Goal: Navigation & Orientation: Find specific page/section

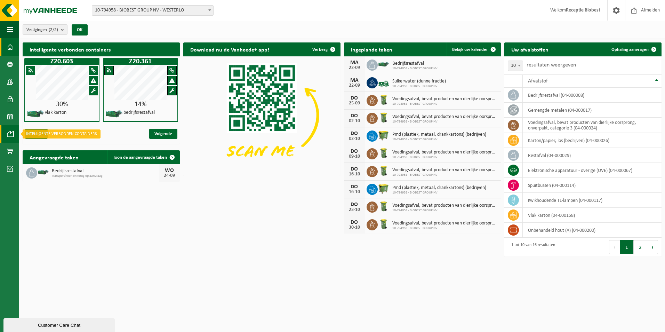
click at [12, 129] on span at bounding box center [10, 133] width 6 height 17
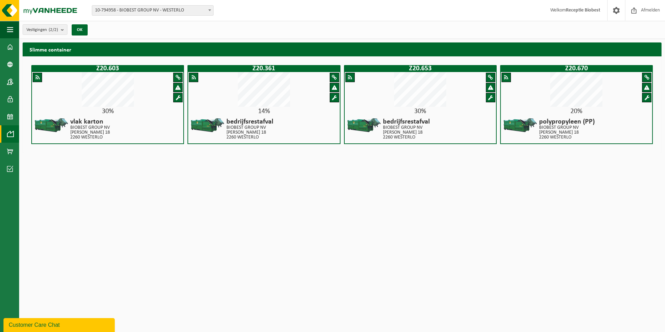
click at [408, 110] on div "30%" at bounding box center [420, 111] width 151 height 7
click at [13, 115] on span at bounding box center [10, 116] width 6 height 17
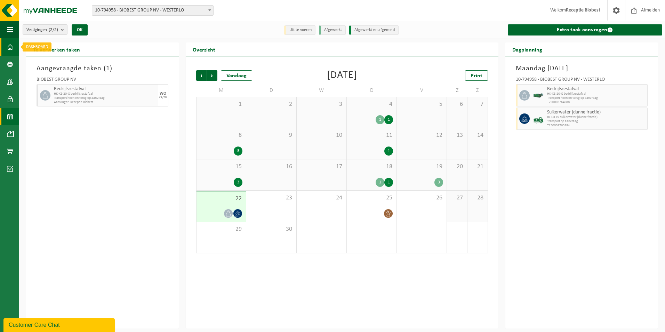
click at [10, 49] on span at bounding box center [10, 46] width 6 height 17
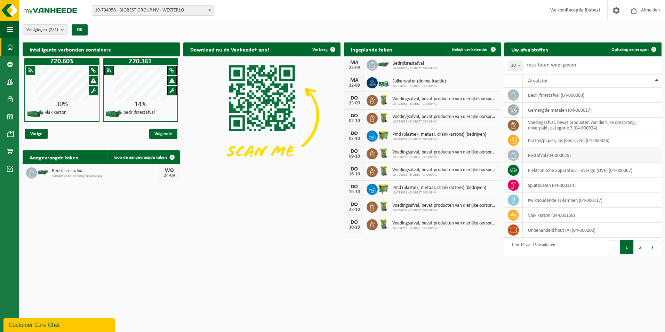
click at [513, 153] on icon at bounding box center [513, 155] width 7 height 7
click at [540, 157] on td "restafval (04-000029)" at bounding box center [592, 155] width 139 height 15
click at [655, 248] on button "Volgende" at bounding box center [652, 247] width 11 height 14
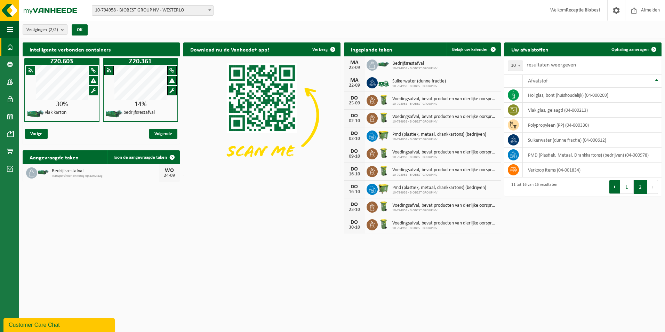
click at [617, 189] on button "Vorige" at bounding box center [614, 187] width 11 height 14
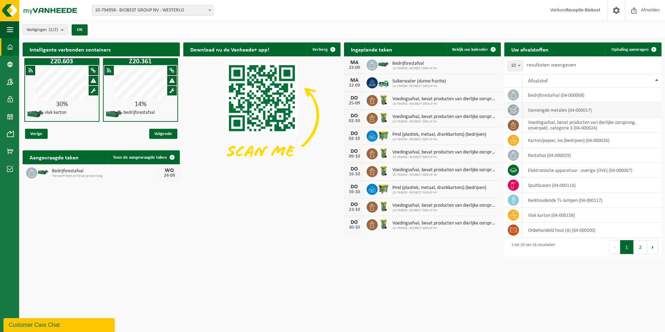
click at [647, 110] on td "gemengde metalen (04-000017)" at bounding box center [592, 110] width 139 height 15
click at [656, 79] on th "Afvalstof" at bounding box center [592, 80] width 139 height 13
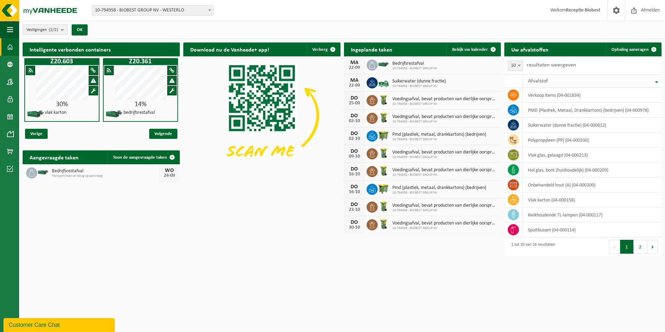
click at [656, 79] on th "Afvalstof" at bounding box center [592, 80] width 139 height 13
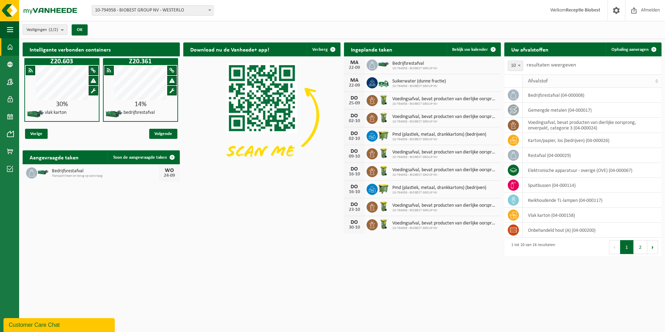
click at [656, 79] on th "Afvalstof" at bounding box center [592, 80] width 139 height 13
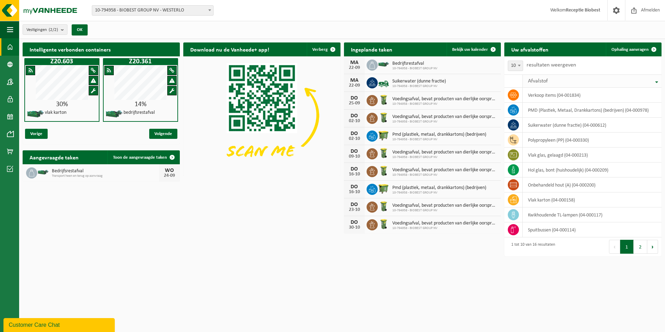
click at [656, 79] on th "Afvalstof" at bounding box center [592, 80] width 139 height 13
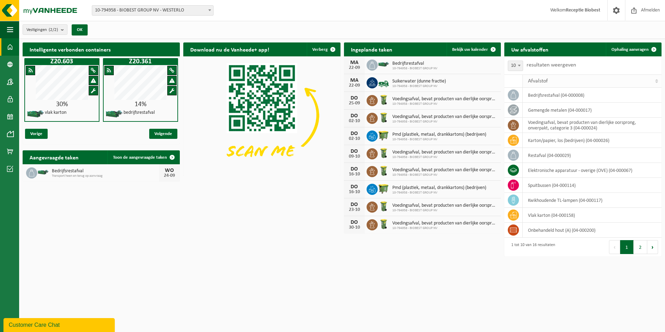
click at [656, 79] on th "Afvalstof" at bounding box center [592, 80] width 139 height 13
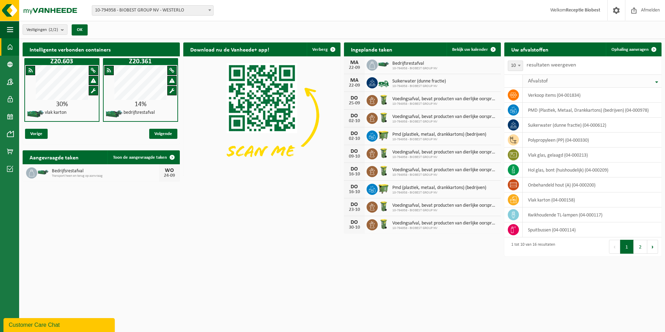
click at [656, 79] on th "Afvalstof" at bounding box center [592, 80] width 139 height 13
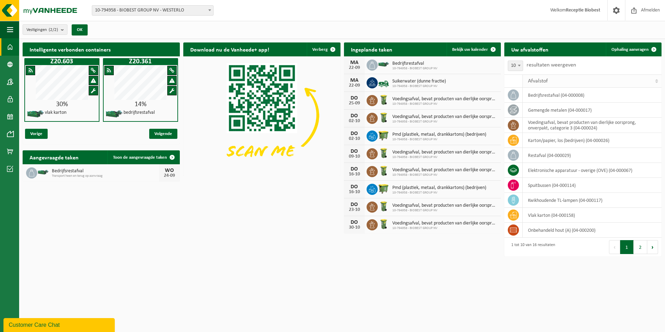
click at [656, 79] on th "Afvalstof" at bounding box center [592, 80] width 139 height 13
click at [170, 131] on span "Volgende" at bounding box center [163, 134] width 28 height 10
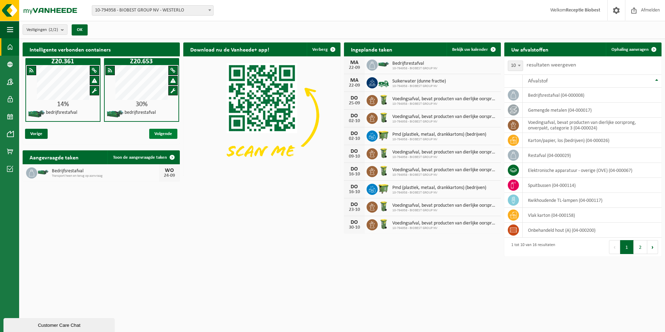
scroll to position [0, 79]
click at [170, 131] on span "Volgende" at bounding box center [163, 134] width 28 height 10
click at [169, 133] on span "Volgende" at bounding box center [163, 134] width 28 height 10
click at [38, 135] on span "Vorige" at bounding box center [36, 134] width 23 height 10
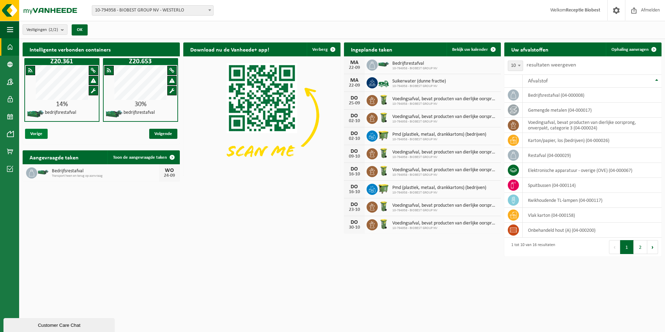
click at [38, 135] on span "Vorige" at bounding box center [36, 134] width 23 height 10
click at [513, 98] on icon at bounding box center [513, 94] width 6 height 7
click at [13, 116] on span at bounding box center [10, 116] width 6 height 17
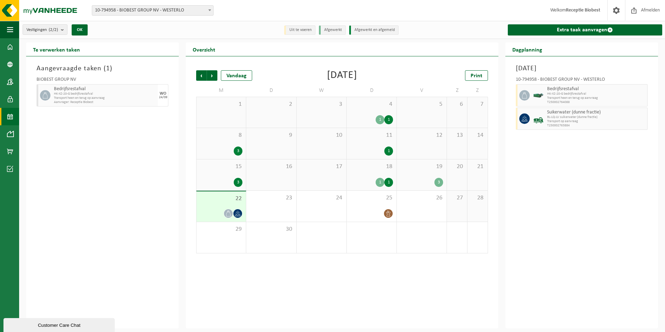
click at [237, 182] on div "3" at bounding box center [238, 182] width 9 height 9
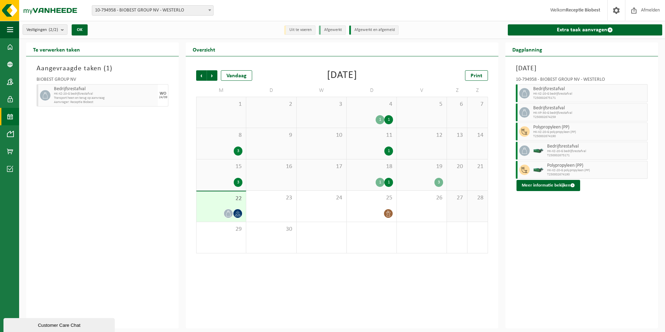
click at [382, 183] on div "1" at bounding box center [380, 182] width 9 height 9
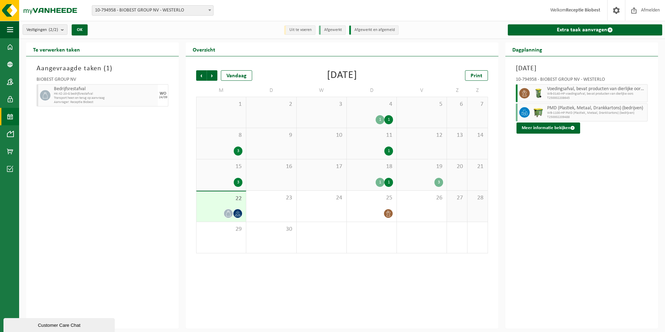
click at [389, 183] on div "1" at bounding box center [388, 182] width 9 height 9
click at [440, 182] on div "3" at bounding box center [438, 182] width 9 height 9
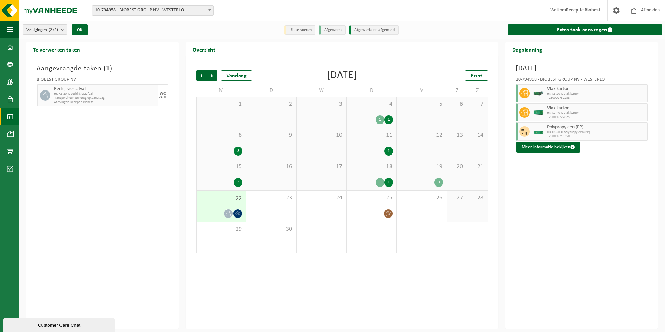
click at [230, 213] on icon at bounding box center [228, 213] width 6 height 6
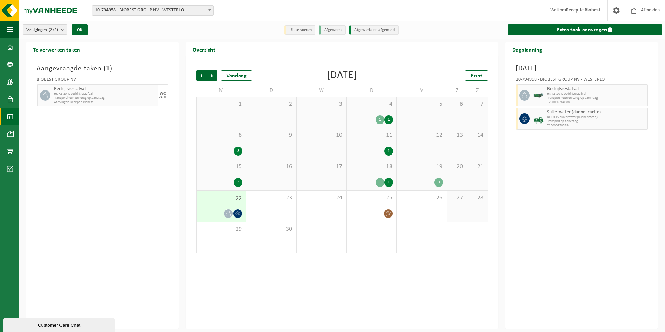
drag, startPoint x: 230, startPoint y: 213, endPoint x: 235, endPoint y: 213, distance: 5.2
click at [235, 213] on icon at bounding box center [238, 213] width 6 height 6
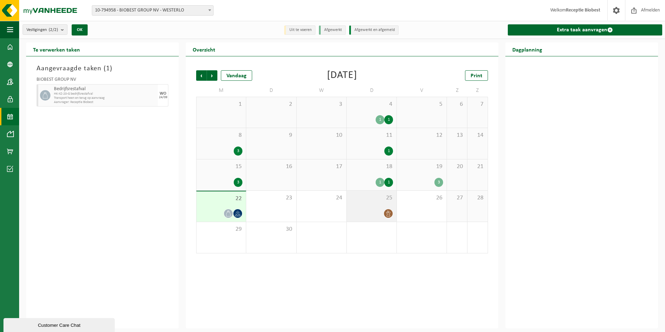
click at [387, 213] on icon at bounding box center [388, 213] width 6 height 6
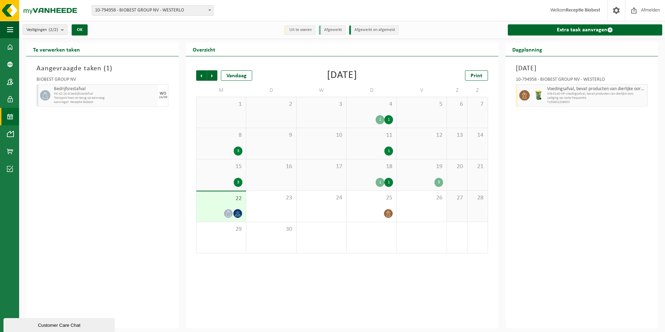
drag, startPoint x: 387, startPoint y: 213, endPoint x: 389, endPoint y: 151, distance: 62.3
click at [389, 151] on div "1" at bounding box center [388, 150] width 9 height 9
click at [388, 119] on div "1" at bounding box center [388, 119] width 9 height 9
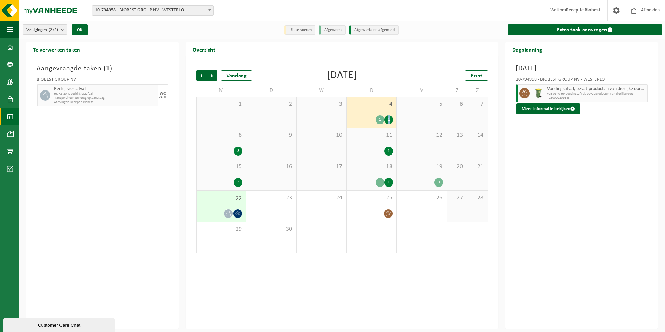
click at [388, 119] on div "1" at bounding box center [388, 119] width 9 height 9
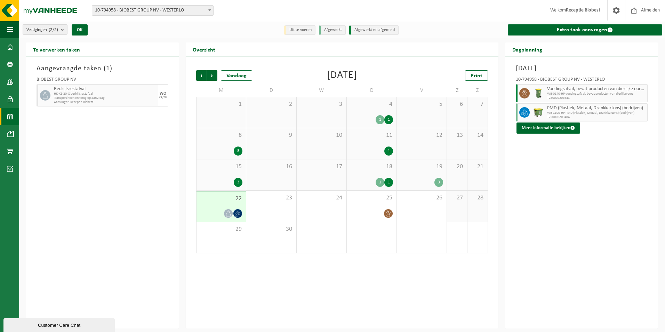
click at [440, 179] on div "3" at bounding box center [438, 182] width 9 height 9
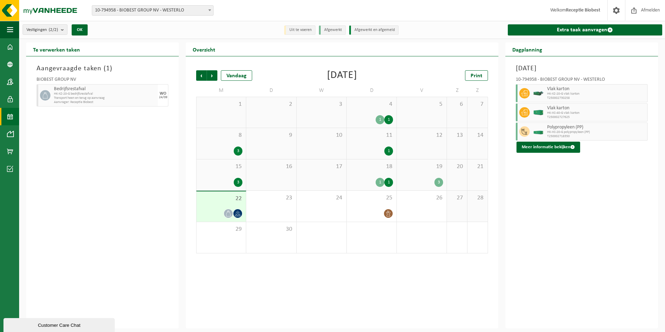
click at [226, 211] on icon at bounding box center [228, 213] width 6 height 6
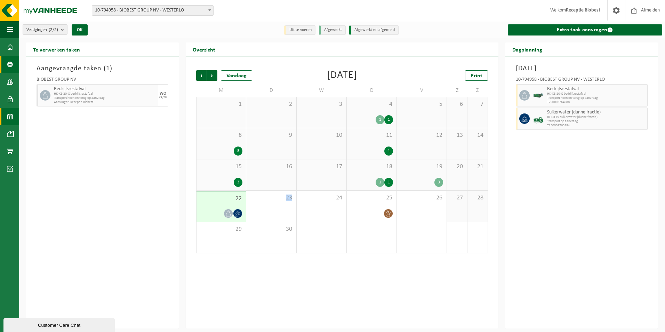
click at [13, 64] on span at bounding box center [10, 64] width 6 height 17
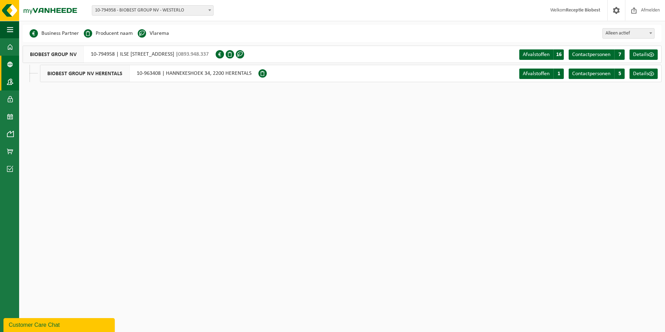
click at [8, 82] on span at bounding box center [10, 81] width 6 height 17
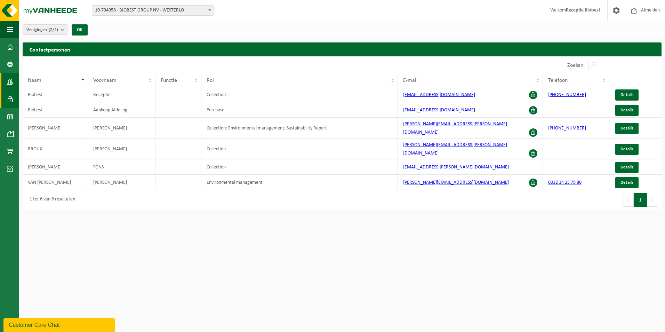
click at [12, 100] on span at bounding box center [10, 98] width 6 height 17
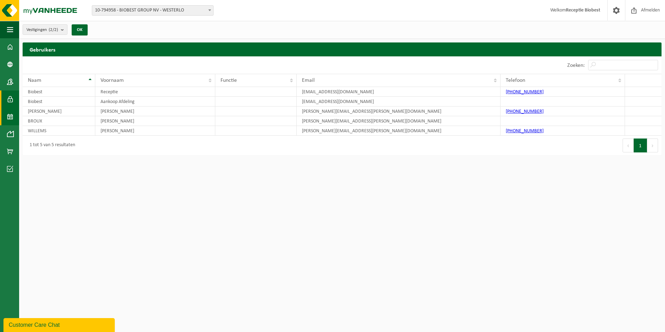
click at [10, 119] on span at bounding box center [10, 116] width 6 height 17
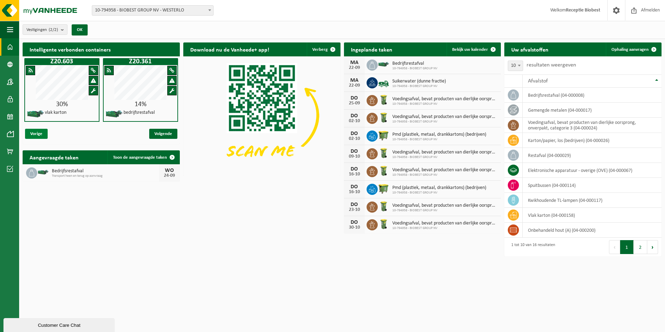
click at [43, 132] on span "Vorige" at bounding box center [36, 134] width 23 height 10
click at [158, 131] on span "Volgende" at bounding box center [163, 134] width 28 height 10
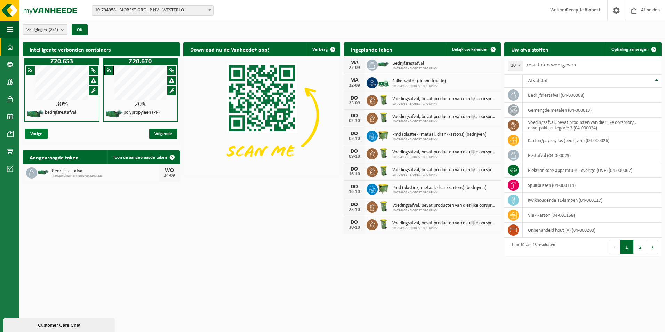
click at [45, 133] on span "Vorige" at bounding box center [36, 134] width 23 height 10
drag, startPoint x: 596, startPoint y: 281, endPoint x: 527, endPoint y: 325, distance: 81.9
click at [595, 281] on html "Vestiging: 10-794958 - BIOBEST GROUP NV - WESTERLO 10-963408 - BIOBEST GROUP NV…" at bounding box center [332, 166] width 665 height 332
